Goal: Check status: Check status

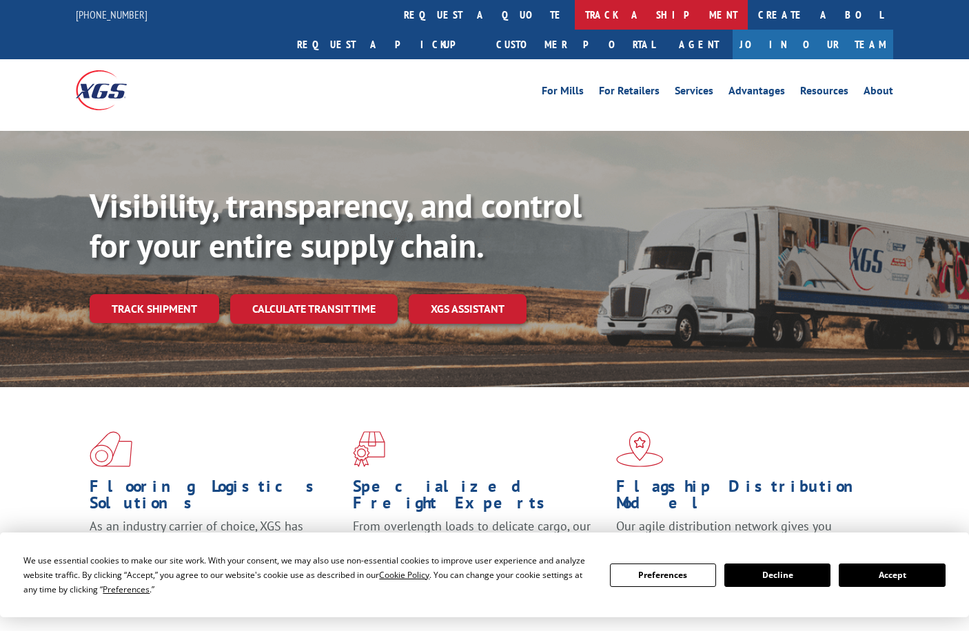
click at [575, 14] on link "track a shipment" at bounding box center [661, 15] width 173 height 30
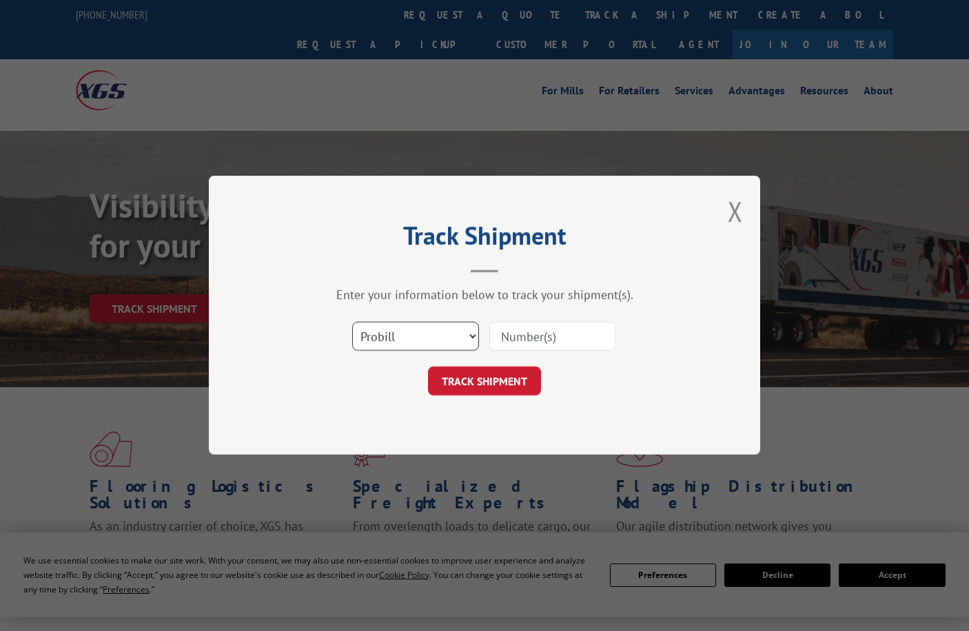
click at [456, 332] on select "Select category... Probill BOL PO" at bounding box center [415, 337] width 127 height 29
click at [352, 323] on select "Select category... Probill BOL PO" at bounding box center [415, 337] width 127 height 29
click at [404, 338] on select "Select category... Probill BOL PO" at bounding box center [415, 337] width 127 height 29
select select "bol"
click at [352, 323] on select "Select category... Probill BOL PO" at bounding box center [415, 337] width 127 height 29
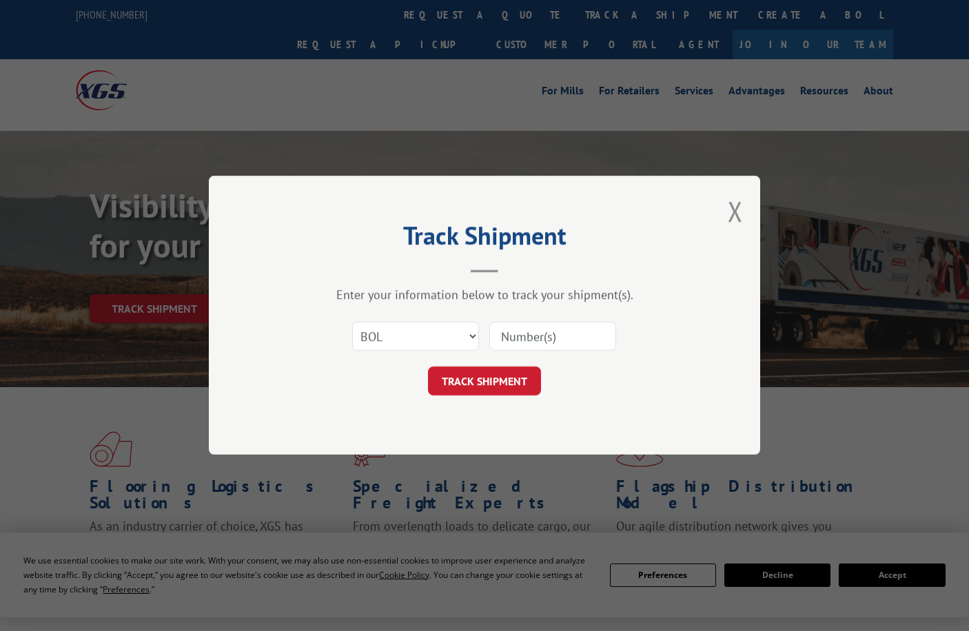
click at [512, 336] on input at bounding box center [552, 337] width 127 height 29
type input "7061093"
click button "TRACK SHIPMENT" at bounding box center [484, 381] width 113 height 29
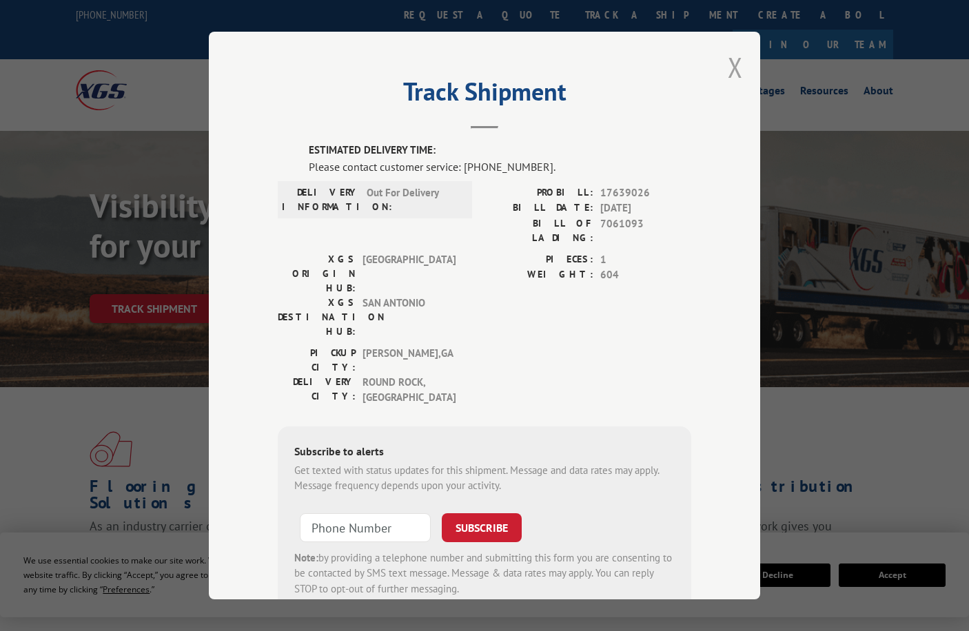
click at [729, 68] on button "Close modal" at bounding box center [735, 67] width 15 height 37
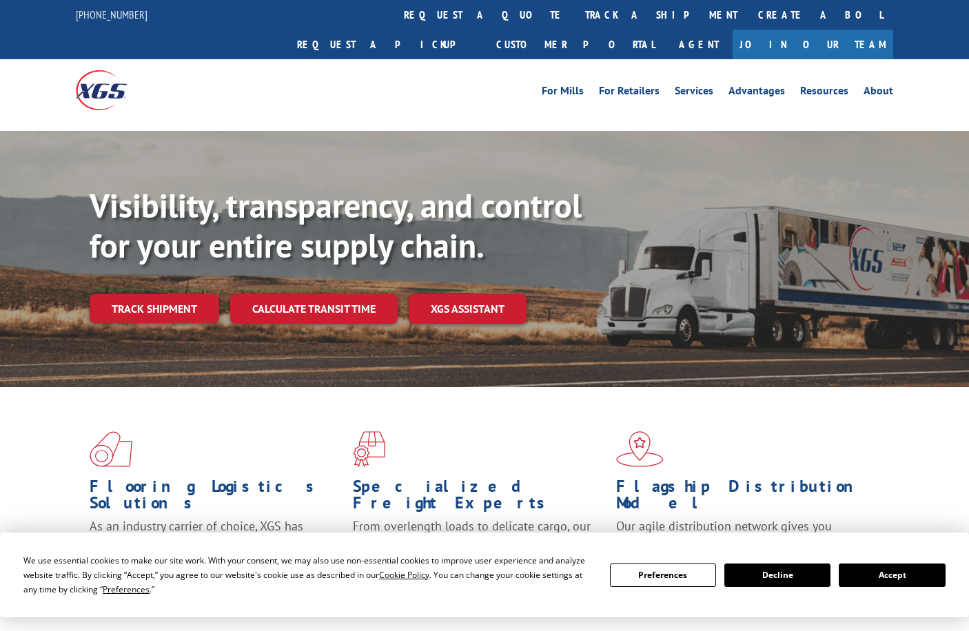
click at [341, 431] on span at bounding box center [221, 449] width 263 height 36
click at [528, 431] on span at bounding box center [484, 449] width 263 height 36
